Goal: Task Accomplishment & Management: Use online tool/utility

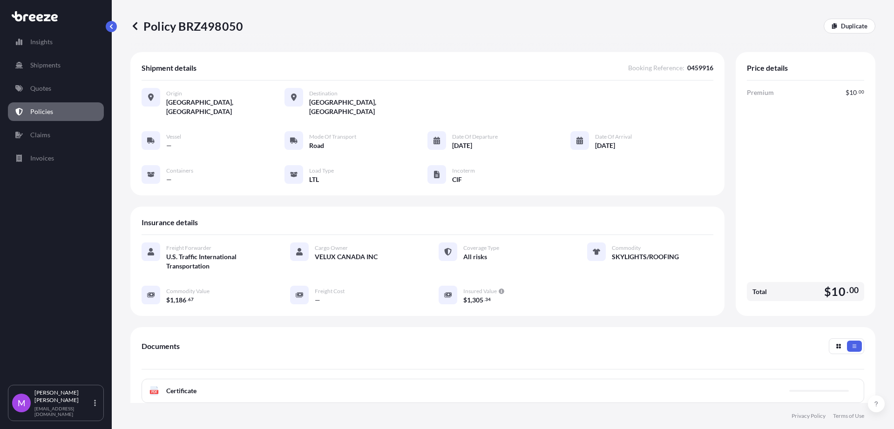
scroll to position [131, 0]
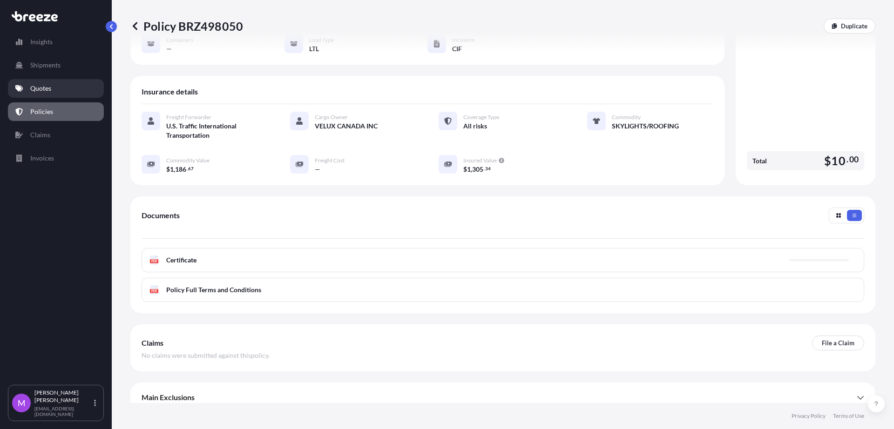
click at [48, 88] on p "Quotes" at bounding box center [40, 88] width 21 height 9
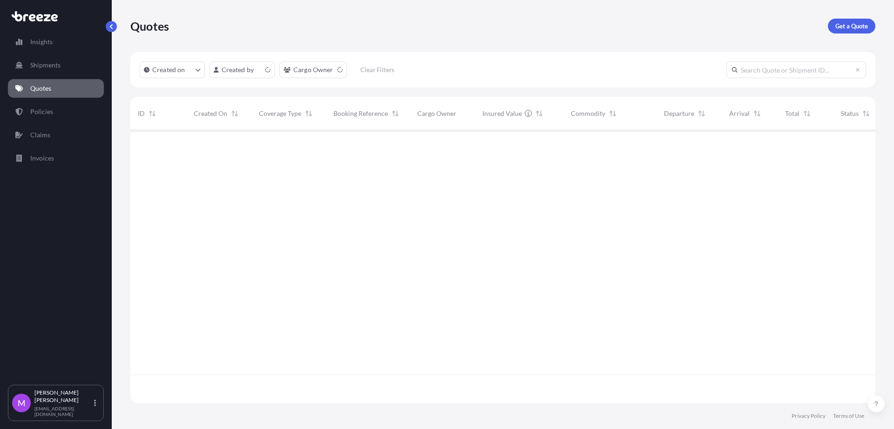
scroll to position [269, 736]
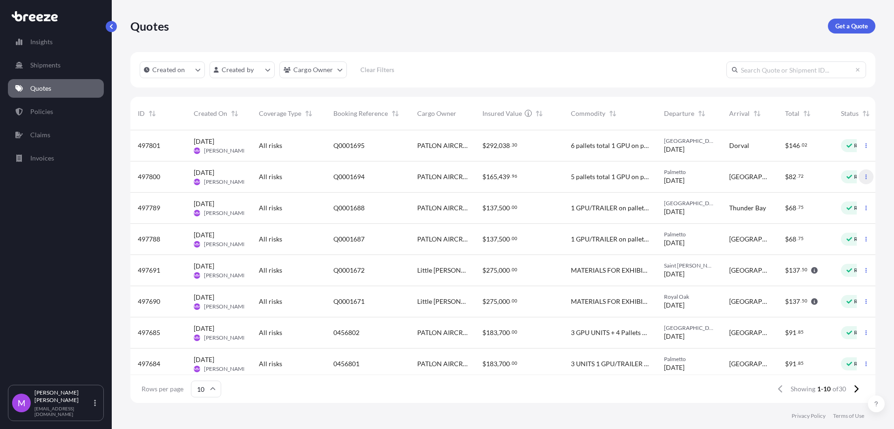
click at [863, 179] on icon "button" at bounding box center [866, 177] width 6 height 6
click at [824, 196] on p "Duplicate quote" at bounding box center [820, 195] width 47 height 9
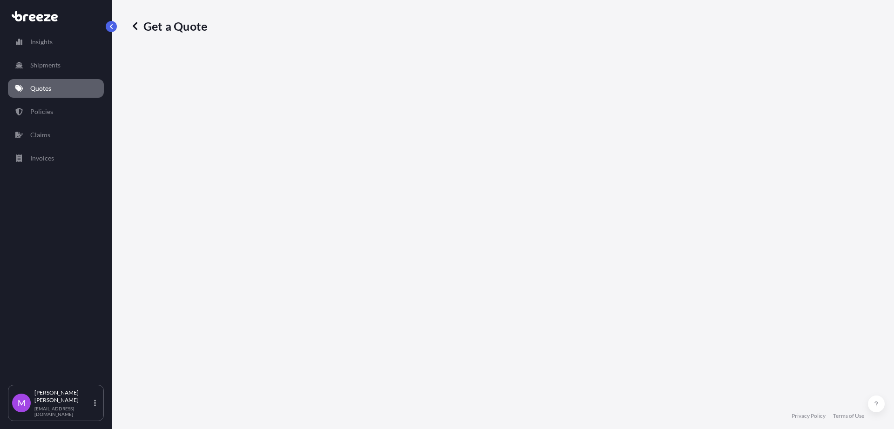
select select "Road"
select select "1"
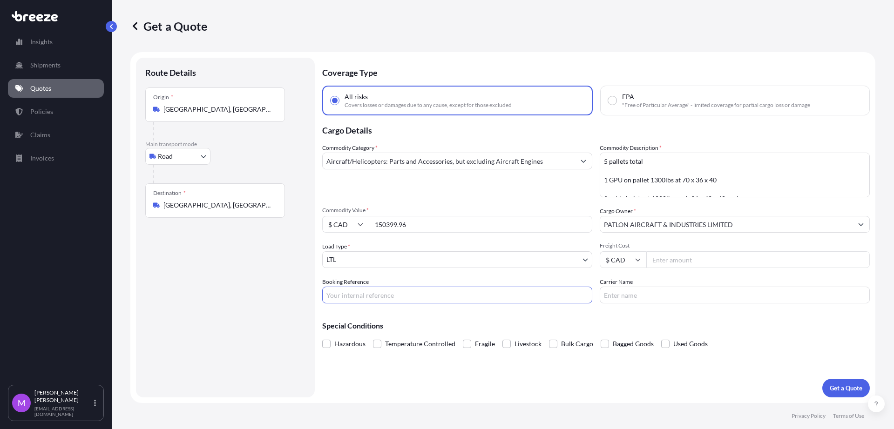
drag, startPoint x: 352, startPoint y: 298, endPoint x: 396, endPoint y: 297, distance: 44.2
click at [352, 298] on input "Booking Reference" at bounding box center [457, 295] width 270 height 17
paste input "Q0001739"
type input "Q0001739"
drag, startPoint x: 419, startPoint y: 219, endPoint x: 376, endPoint y: 214, distance: 43.5
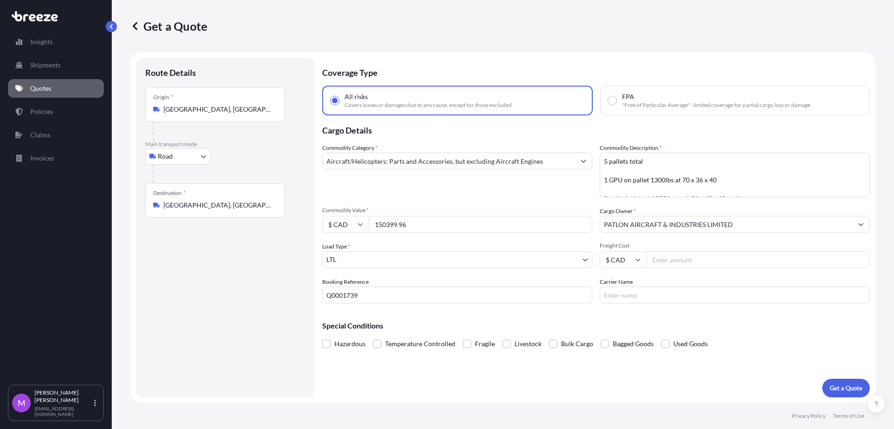
click at [369, 216] on input "150399.96" at bounding box center [480, 224] width 223 height 17
paste input "323568.0"
type input "323568.06"
click at [255, 300] on div "Route Details Place of loading Road Road Rail Origin * Palmetto, FL 34221, USA …" at bounding box center [225, 227] width 160 height 321
click at [658, 178] on textarea "5 pallets total 1 GPU on pallet 1300lbs at 70 x 36 x 40 2 cable hoists at 1000l…" at bounding box center [734, 175] width 270 height 45
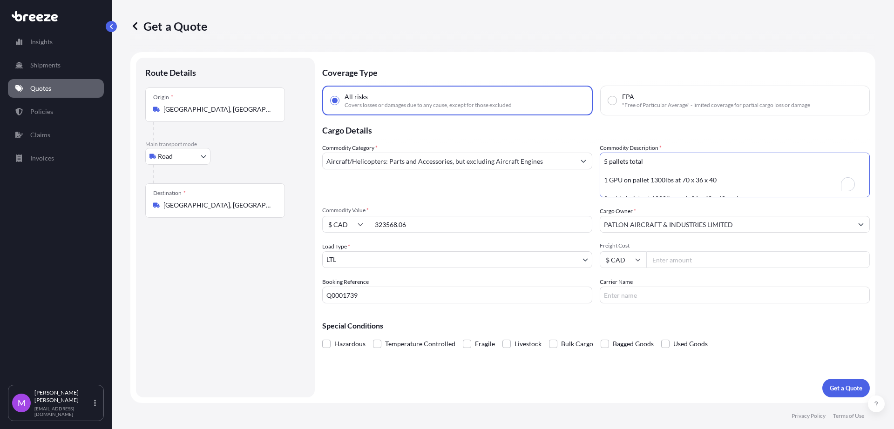
click at [726, 182] on textarea "5 pallets total 1 GPU on pallet 1300lbs at 70 x 36 x 40 2 cable hoists at 1000l…" at bounding box center [734, 175] width 270 height 45
paste textarea "1 PCA on pallet 9300 lbs at 196 x 94 x 68 2 air coils on pallets at 1000lbs eac…"
click at [649, 188] on textarea "5 pallets total 1 GPU on pallet 1300lbs at 70 x 36 x 40 2 cable hoists at 1000l…" at bounding box center [734, 175] width 270 height 45
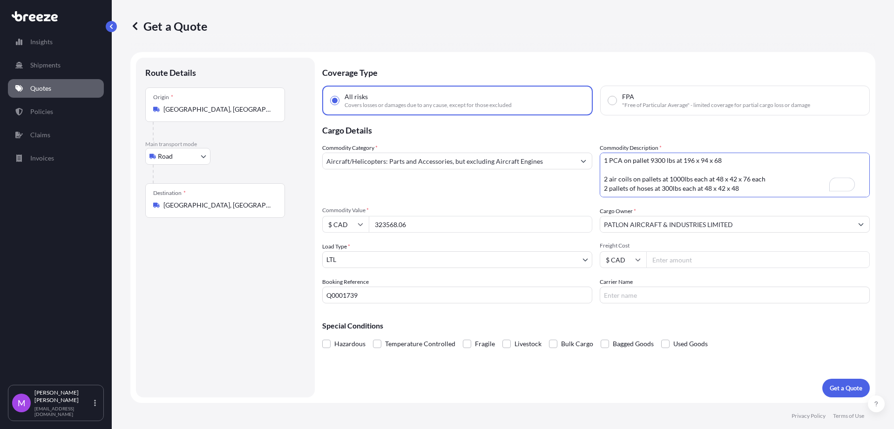
click at [627, 175] on textarea "5 pallets total 1 GPU on pallet 1300lbs at 70 x 36 x 40 2 cable hoists at 1000l…" at bounding box center [734, 175] width 270 height 45
click at [630, 168] on textarea "5 pallets total 1 GPU on pallet 1300lbs at 70 x 36 x 40 2 cable hoists at 1000l…" at bounding box center [734, 175] width 270 height 45
drag, startPoint x: 743, startPoint y: 185, endPoint x: 788, endPoint y: 172, distance: 47.1
click at [744, 185] on textarea "5 pallets total 1 GPU on pallet 1300lbs at 70 x 36 x 40 2 cable hoists at 1000l…" at bounding box center [734, 175] width 270 height 45
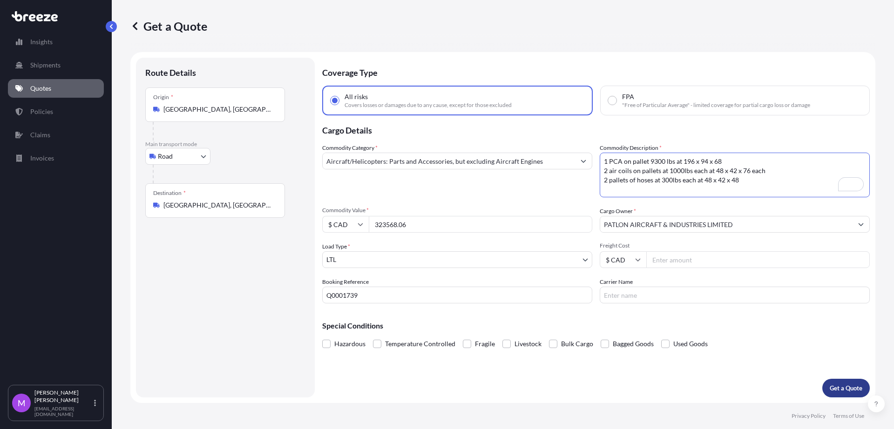
type textarea "1 PCA on pallet 9300 lbs at 196 x 94 x 68 2 air coils on pallets at 1000lbs eac…"
click at [836, 392] on p "Get a Quote" at bounding box center [845, 387] width 33 height 9
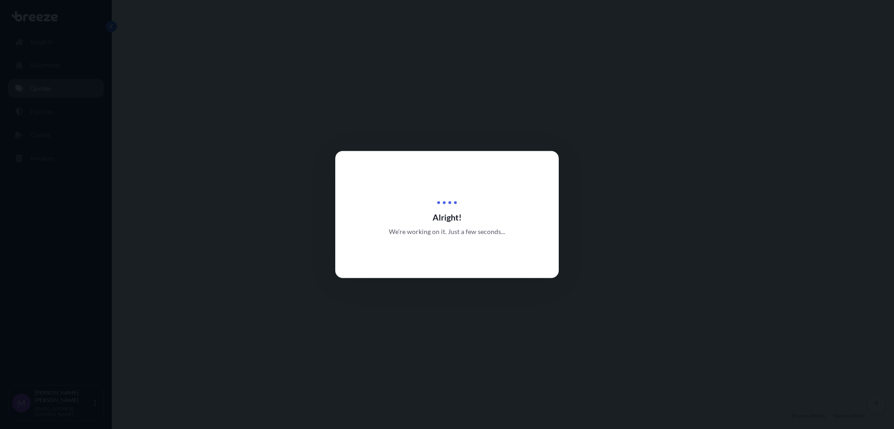
select select "Road"
select select "1"
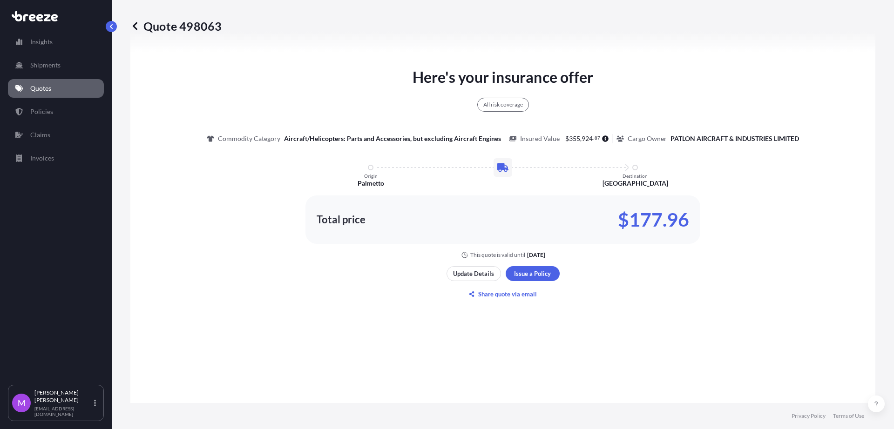
scroll to position [512, 0]
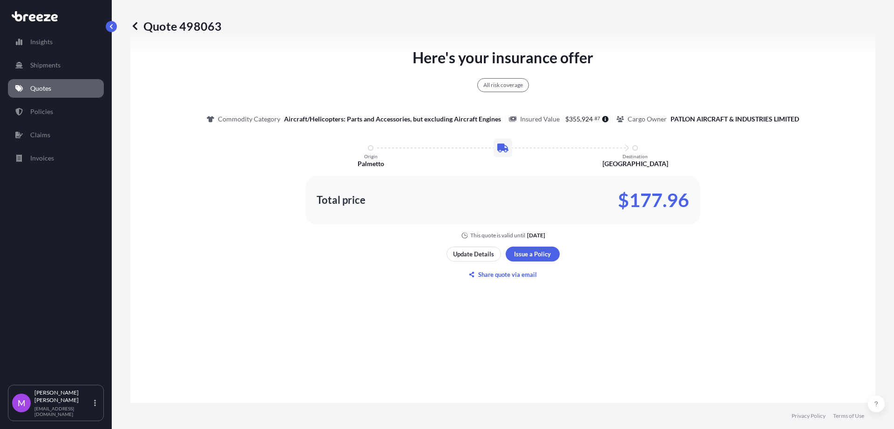
drag, startPoint x: 19, startPoint y: 286, endPoint x: 61, endPoint y: 186, distance: 108.8
click at [19, 284] on div "Insights Shipments Quotes Policies Claims Invoices" at bounding box center [56, 204] width 96 height 361
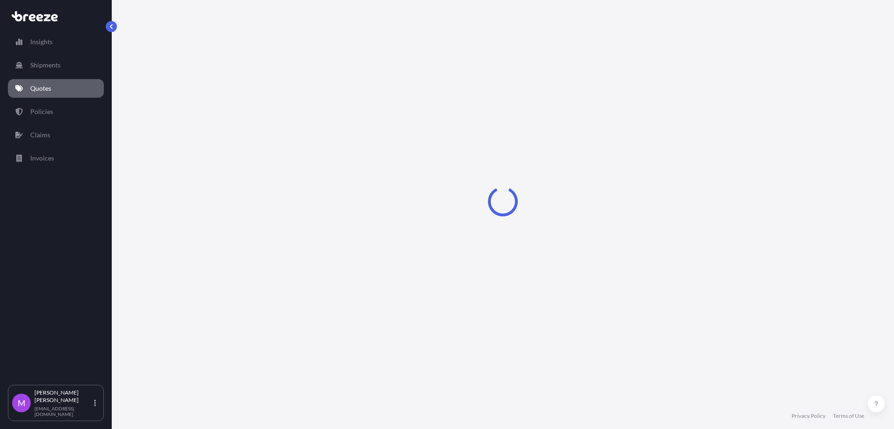
select select "Road"
select select "1"
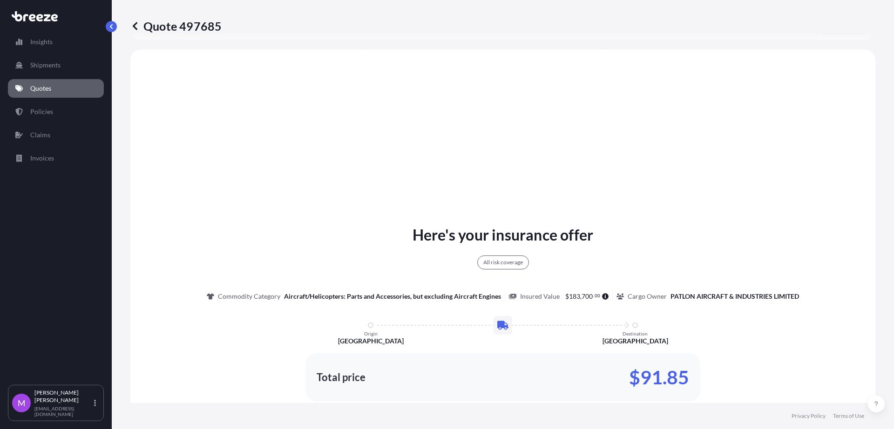
scroll to position [338, 0]
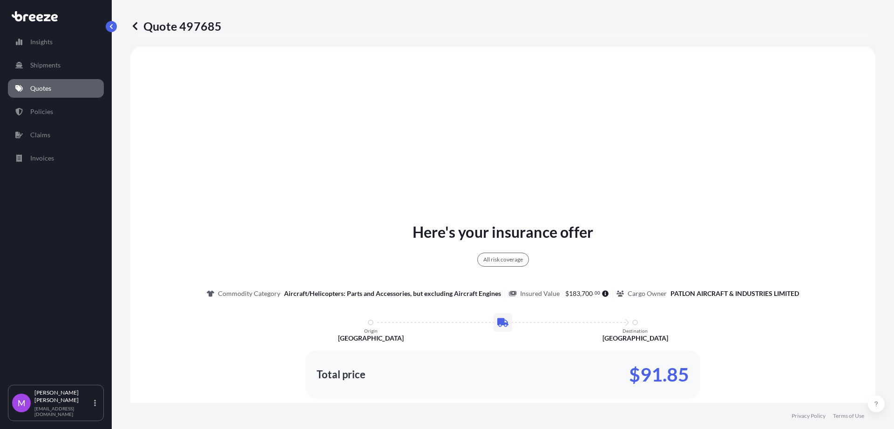
click at [43, 92] on p "Quotes" at bounding box center [40, 88] width 21 height 9
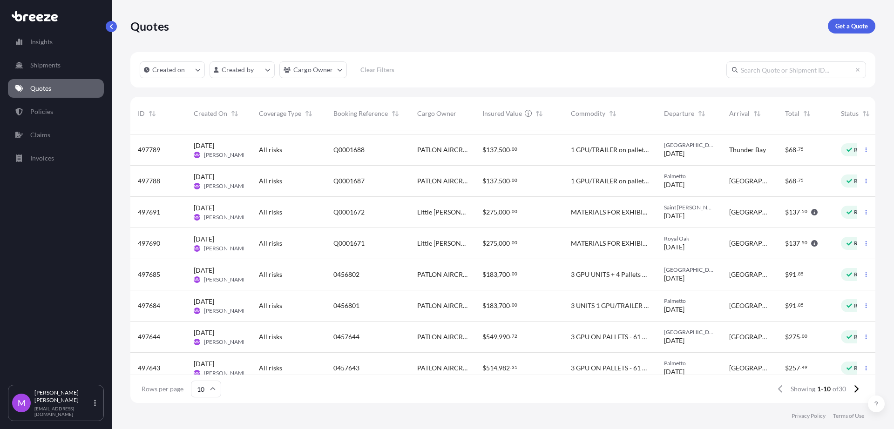
scroll to position [76, 0]
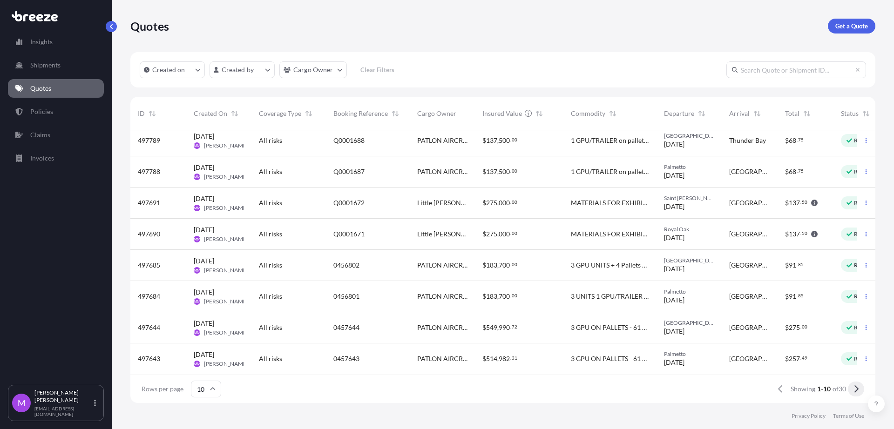
click at [851, 391] on button at bounding box center [855, 389] width 16 height 15
click at [853, 390] on icon at bounding box center [855, 389] width 5 height 8
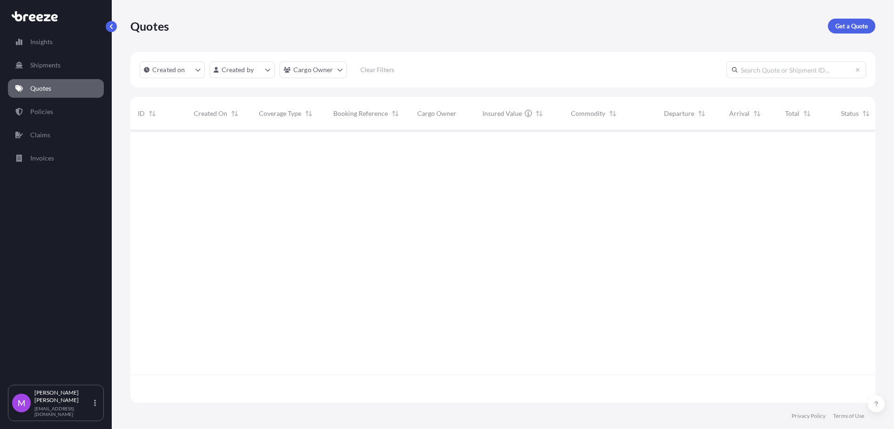
scroll to position [0, 0]
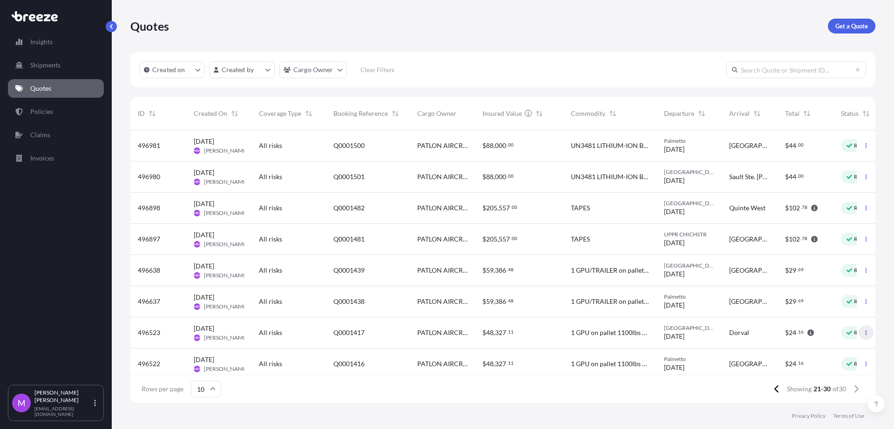
click at [863, 335] on icon "button" at bounding box center [866, 333] width 6 height 6
click at [829, 352] on p "Duplicate quote" at bounding box center [820, 351] width 47 height 9
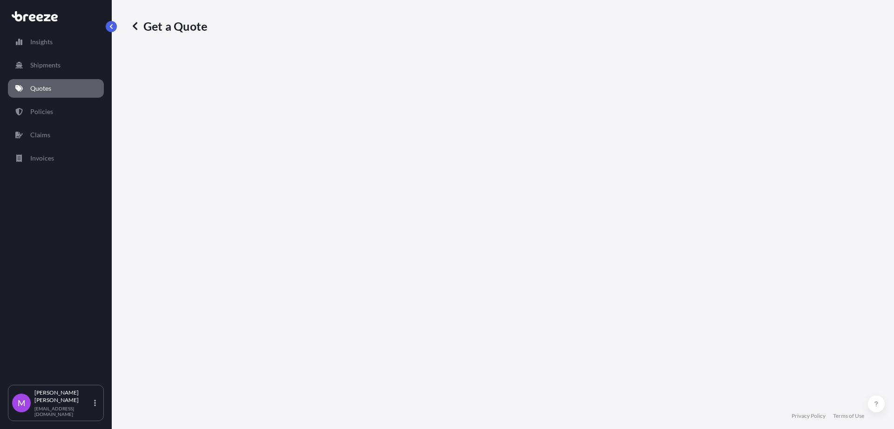
select select "Road"
select select "1"
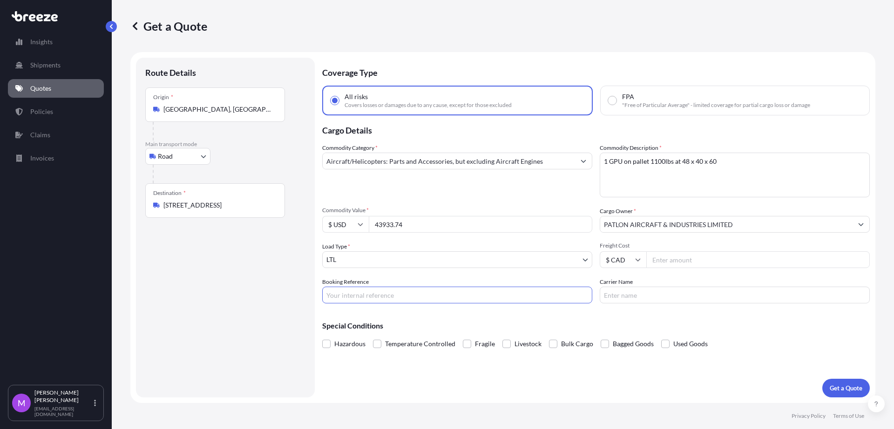
click at [375, 301] on input "Booking Reference" at bounding box center [457, 295] width 270 height 17
click at [377, 298] on input "Booking Reference" at bounding box center [457, 295] width 270 height 17
paste input "Q0001740"
type input "Q0001740"
click at [393, 292] on input "Q0001740" at bounding box center [457, 295] width 270 height 17
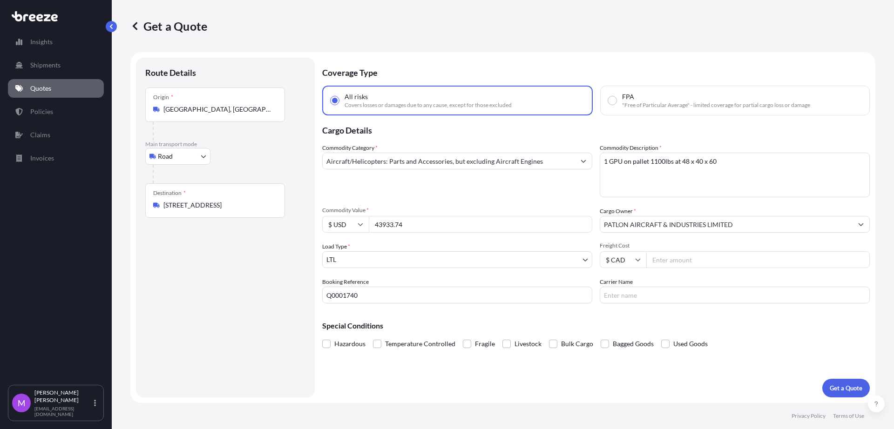
drag, startPoint x: 383, startPoint y: 219, endPoint x: 360, endPoint y: 232, distance: 26.7
click at [341, 232] on div "$ USD 43933.74" at bounding box center [457, 224] width 270 height 17
paste input "21365.09"
type input "421365.09"
click at [660, 177] on textarea "1 GPU on pallet 1100lbs at 48 x 40 x 60" at bounding box center [734, 175] width 270 height 45
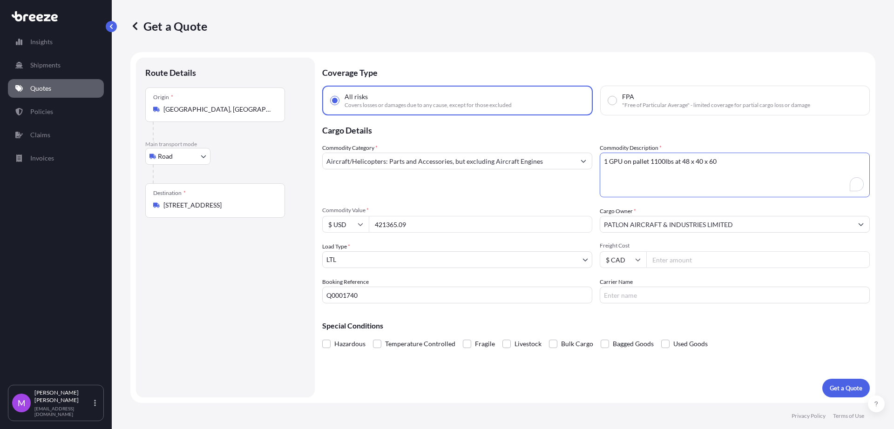
paste textarea "PCA on pallet 10000 lbs at 196 x 94 x 68 2 air coils on pallets at 1000lbs each…"
click at [628, 169] on textarea "1 GPU on pallet 1100lbs at 48 x 40 x 60" at bounding box center [734, 175] width 270 height 45
drag, startPoint x: 630, startPoint y: 180, endPoint x: 637, endPoint y: 177, distance: 7.8
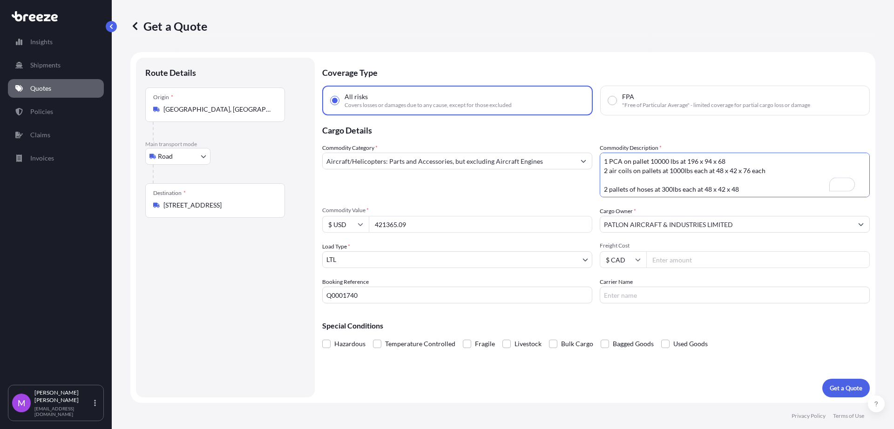
click at [630, 180] on textarea "1 GPU on pallet 1100lbs at 48 x 40 x 60" at bounding box center [734, 175] width 270 height 45
type textarea "1 PCA on pallet 10000 lbs at 196 x 94 x 68 2 air coils on pallets at 1000lbs ea…"
click at [836, 391] on p "Get a Quote" at bounding box center [845, 387] width 33 height 9
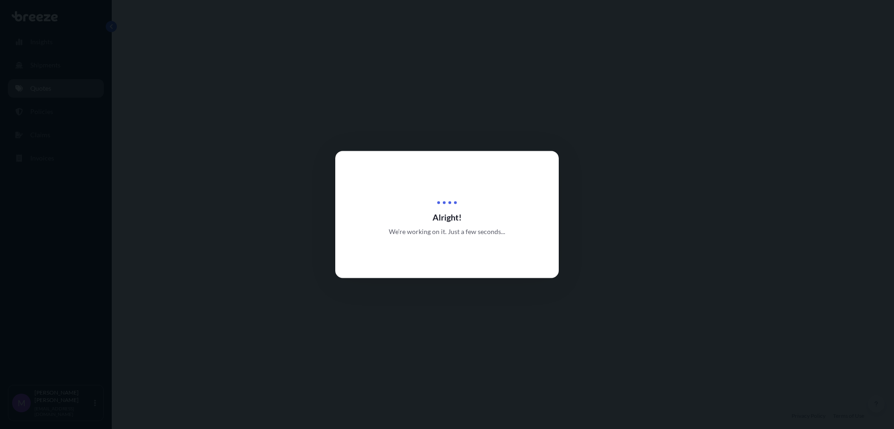
select select "Road"
select select "1"
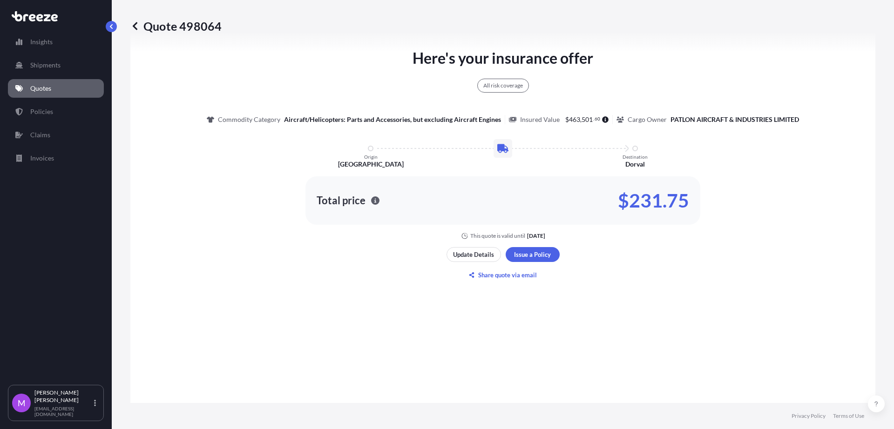
scroll to position [512, 0]
click at [304, 401] on div "Here's your insurance offer All risk coverage Commodity Category Aircraft/Helic…" at bounding box center [502, 164] width 719 height 558
